Goal: Task Accomplishment & Management: Manage account settings

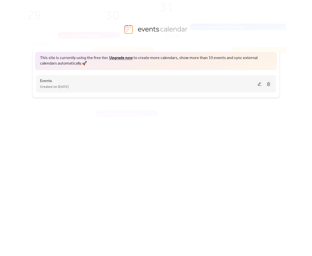
click at [261, 84] on button at bounding box center [259, 84] width 7 height 8
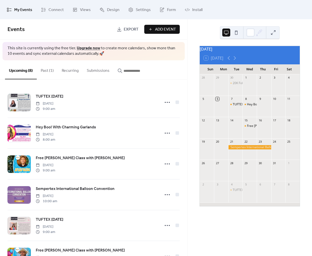
click at [50, 71] on button "Past (1)" at bounding box center [47, 69] width 21 height 19
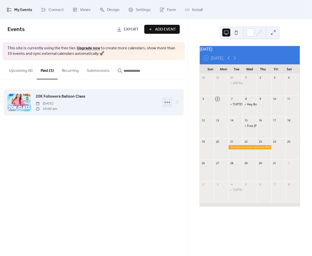
click at [171, 102] on icon at bounding box center [167, 102] width 8 height 8
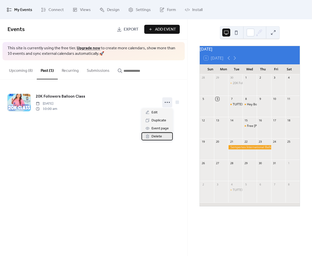
click at [155, 136] on span "Delete" at bounding box center [157, 137] width 11 height 6
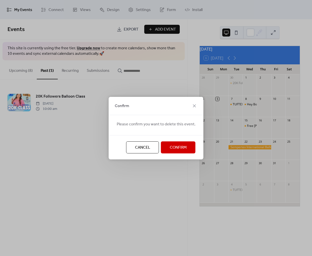
click at [167, 146] on button "Confirm" at bounding box center [178, 147] width 35 height 12
